Goal: Check status

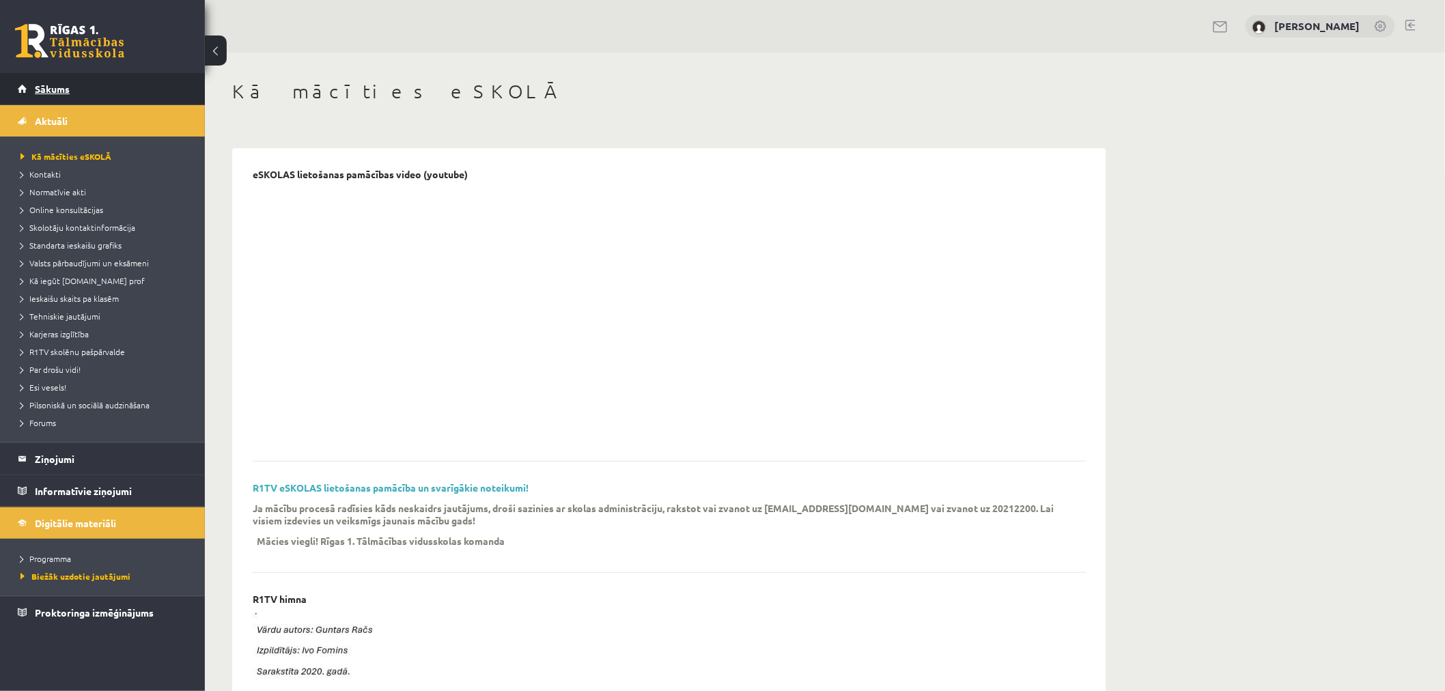
click at [45, 89] on span "Sākums" at bounding box center [52, 89] width 35 height 12
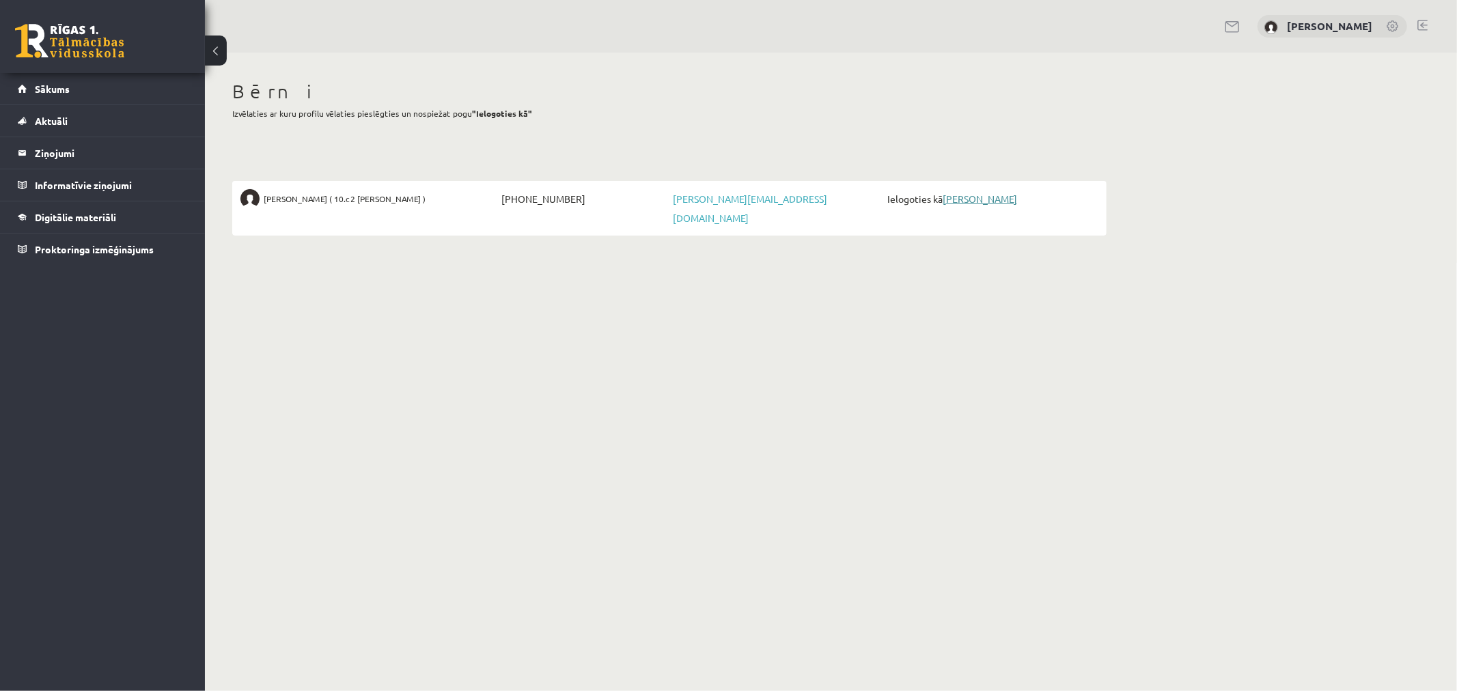
click at [970, 199] on link "[PERSON_NAME]" at bounding box center [980, 199] width 74 height 12
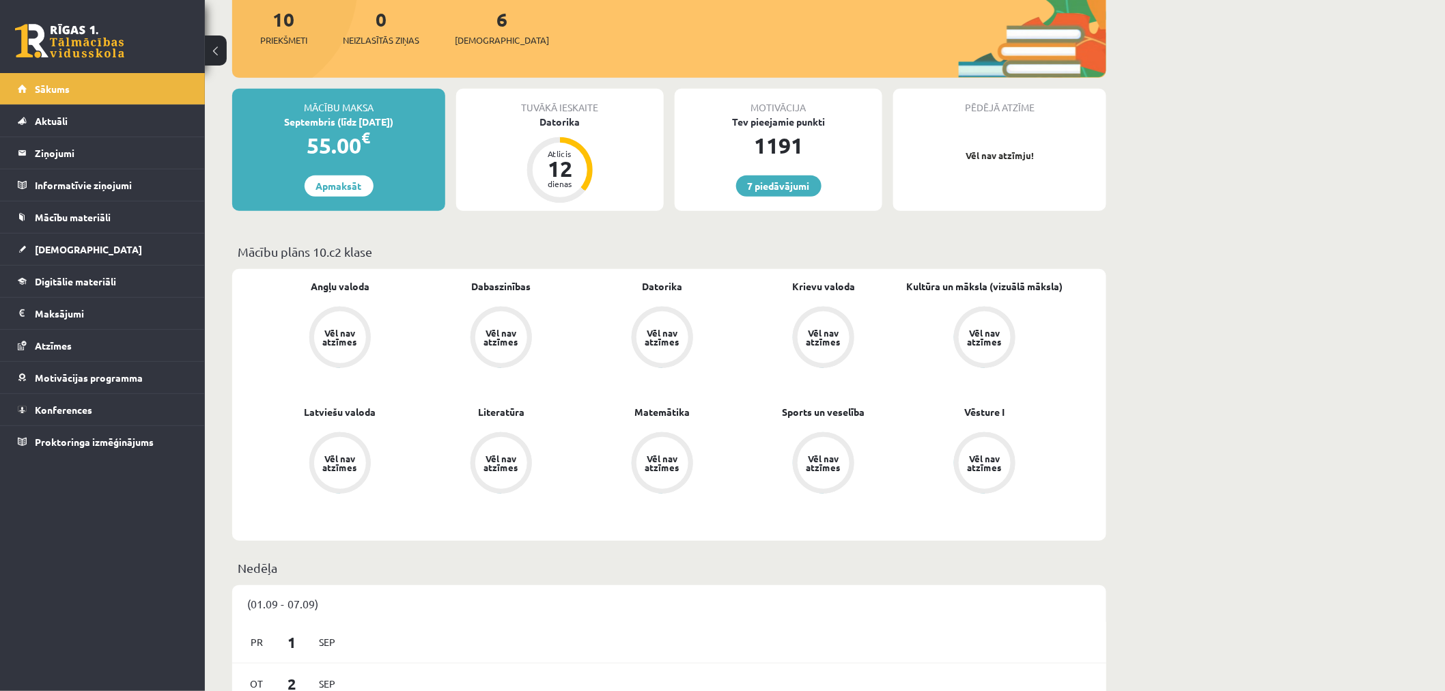
scroll to position [227, 0]
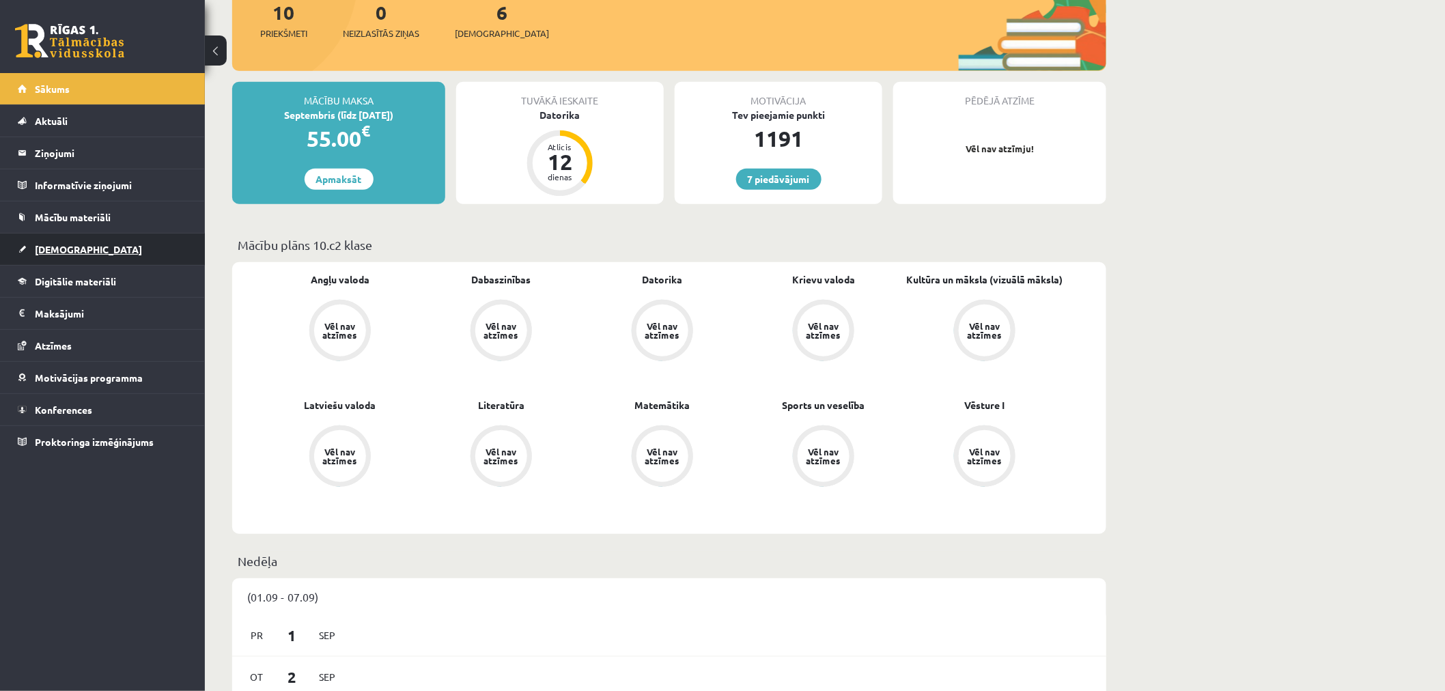
click at [76, 246] on link "[DEMOGRAPHIC_DATA]" at bounding box center [103, 249] width 170 height 31
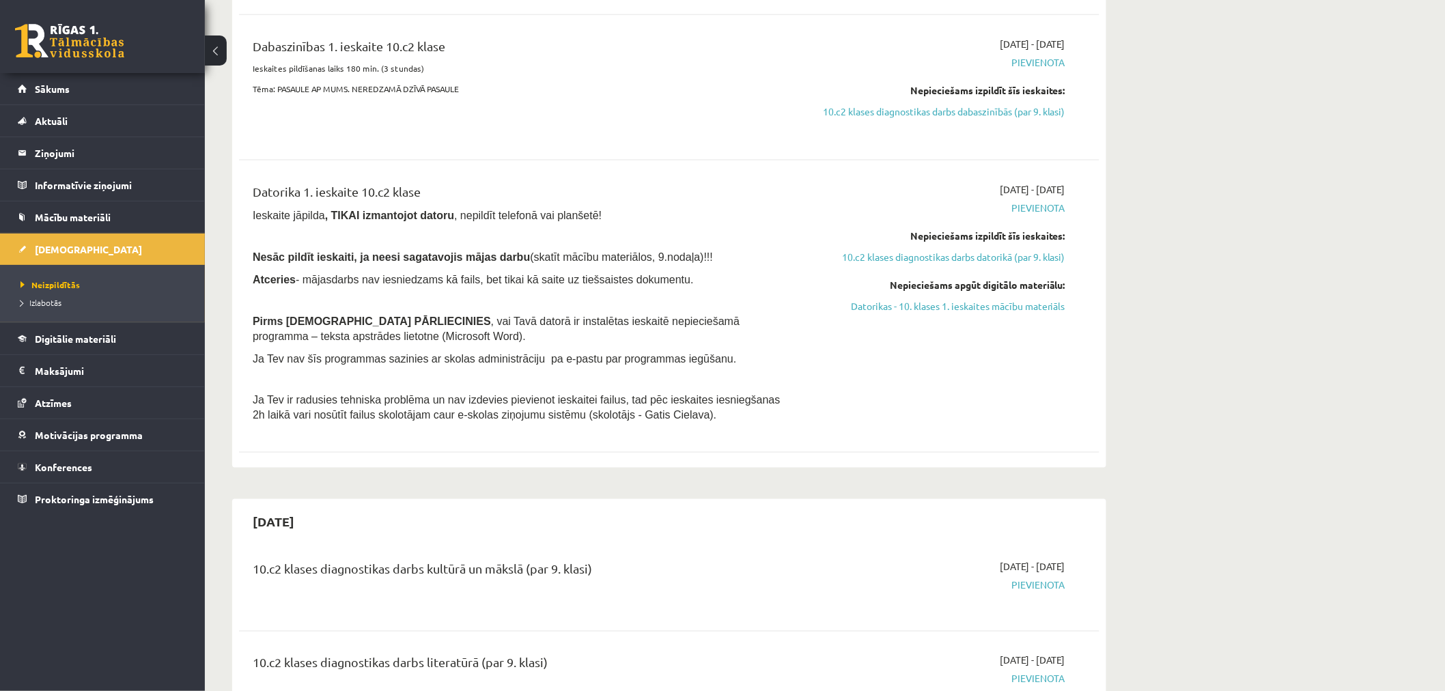
scroll to position [683, 0]
